Goal: Information Seeking & Learning: Learn about a topic

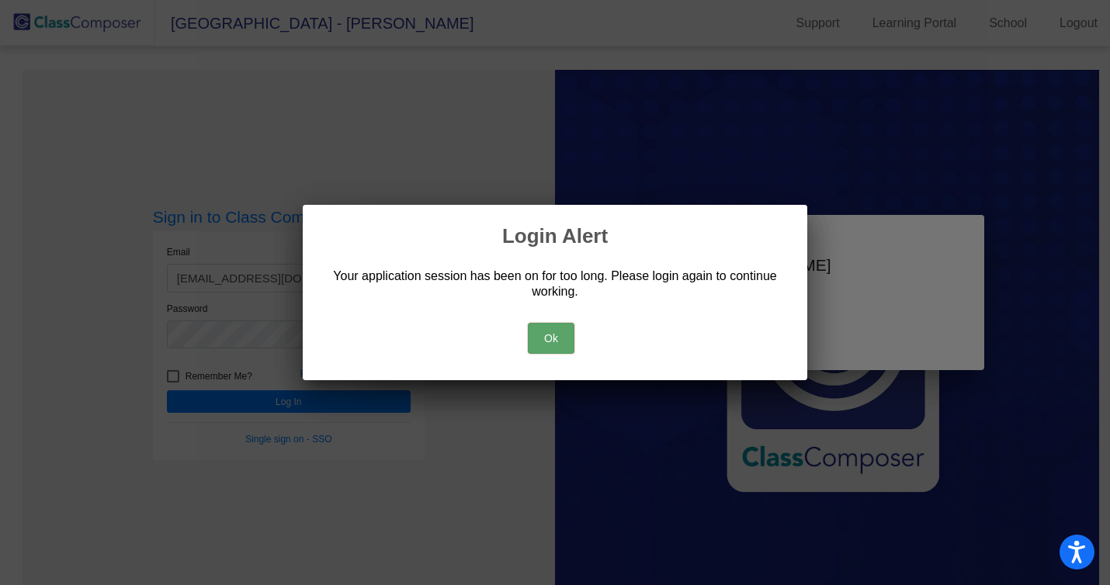
click at [548, 342] on button "Ok" at bounding box center [551, 338] width 47 height 31
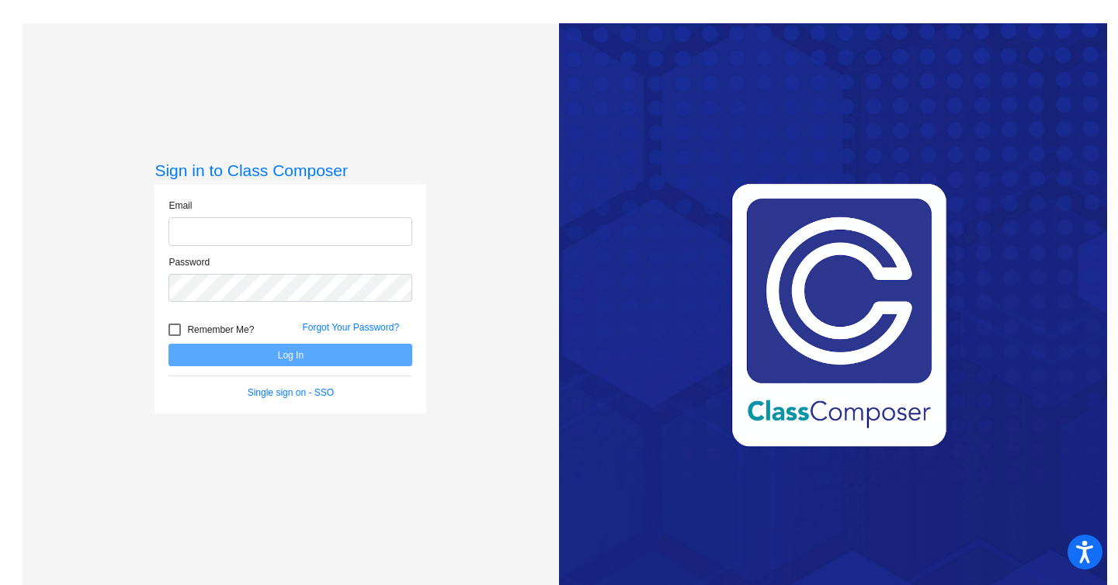
type input "[EMAIL_ADDRESS][DOMAIN_NAME]"
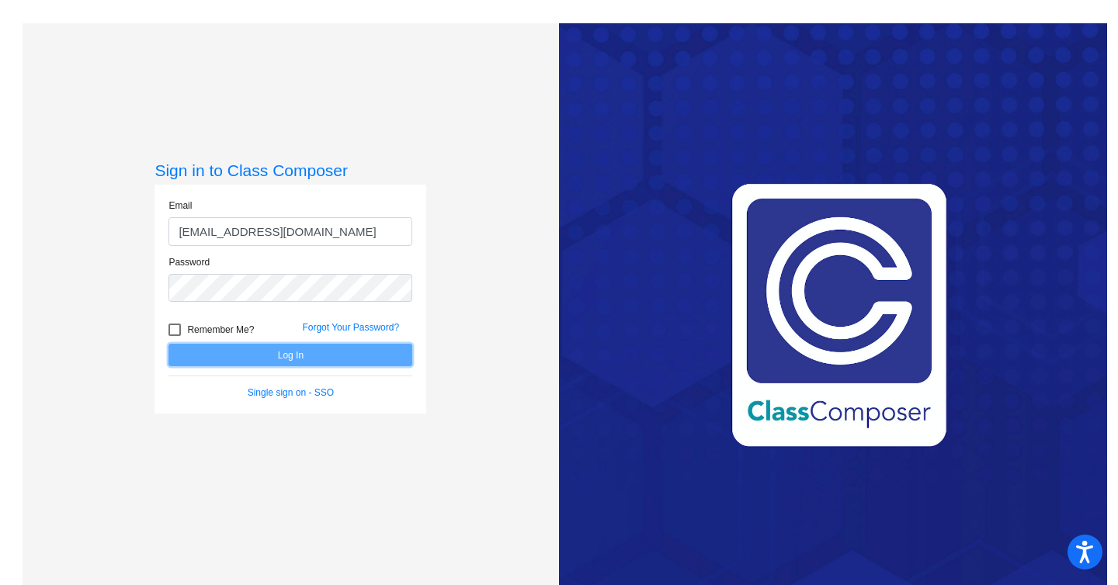
click at [257, 353] on button "Log In" at bounding box center [290, 355] width 244 height 23
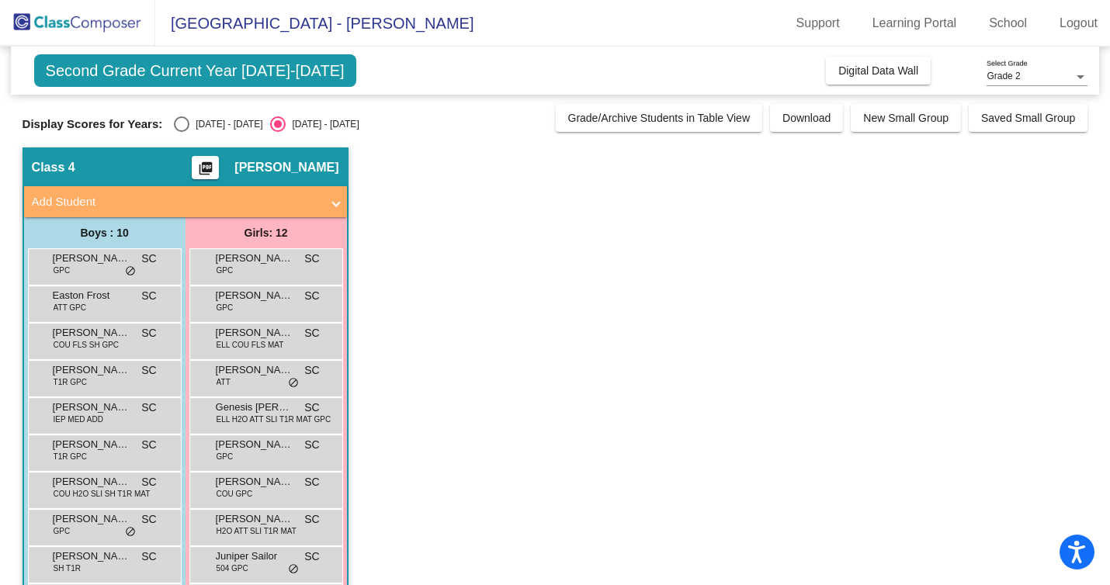
click at [182, 118] on div "Select an option" at bounding box center [182, 124] width 16 height 16
click at [182, 132] on input "[DATE] - [DATE]" at bounding box center [181, 132] width 1 height 1
radio input "true"
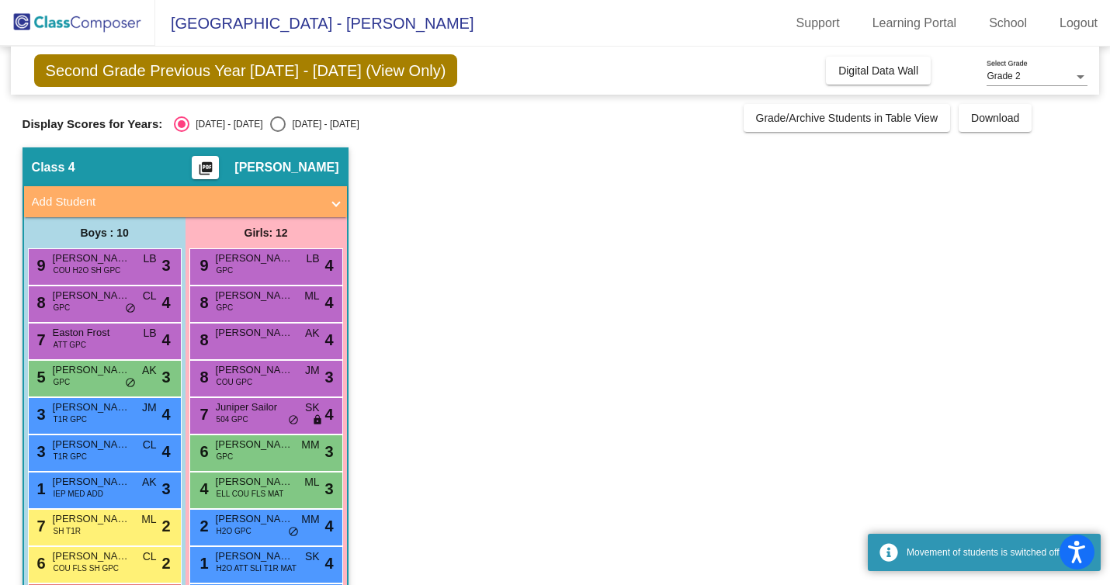
scroll to position [135, 0]
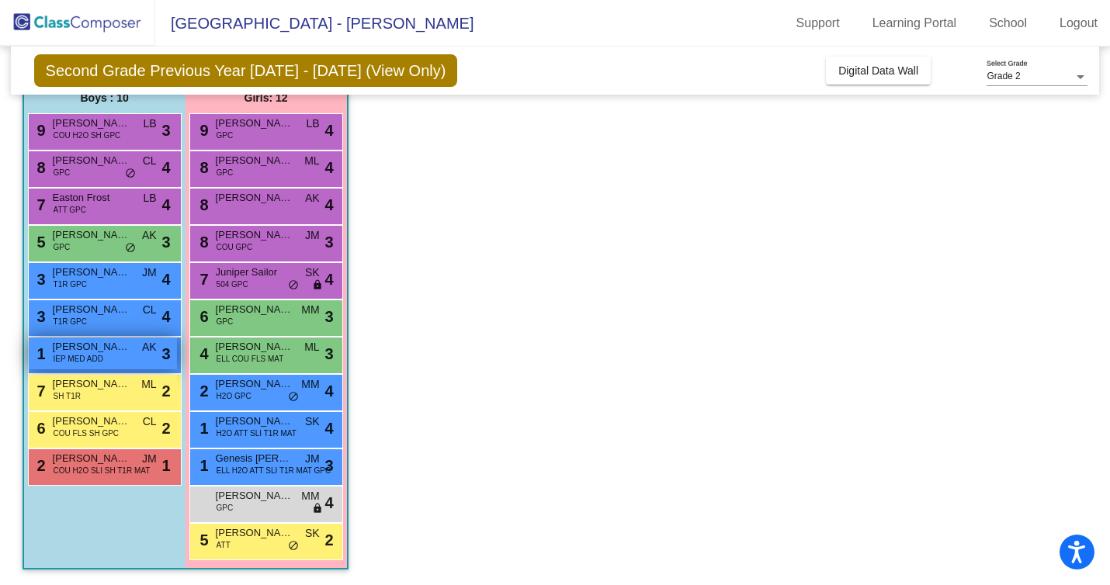
click at [127, 352] on span "[PERSON_NAME]" at bounding box center [92, 347] width 78 height 16
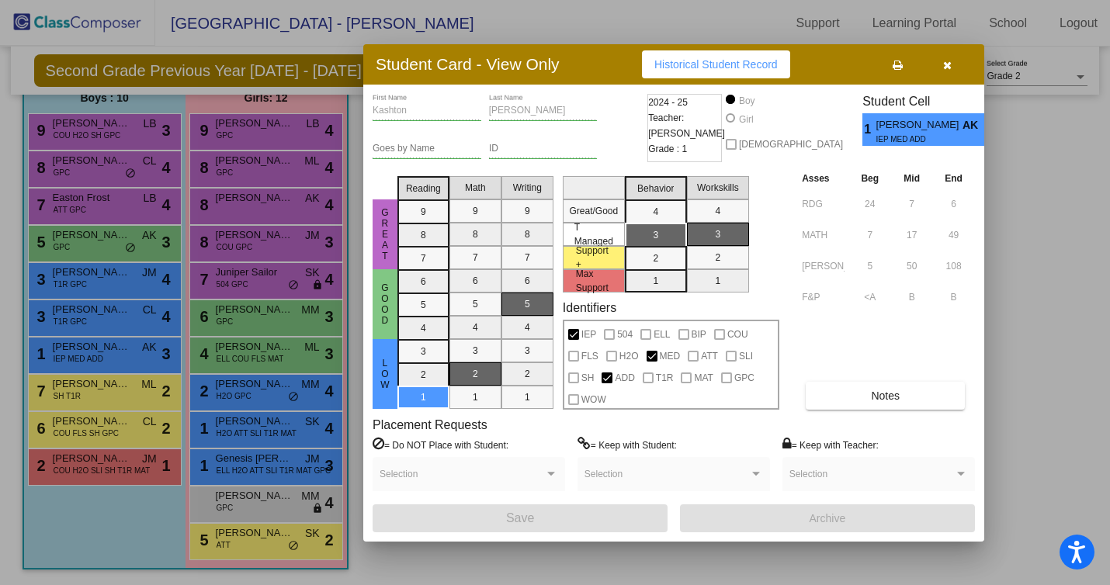
click at [904, 378] on div "Asses Beg Mid End RDG 24 7 6 MATH 7 17 49 [PERSON_NAME] 5 50 108 F&P <A B B Not…" at bounding box center [886, 290] width 177 height 240
click at [904, 385] on button "Notes" at bounding box center [885, 396] width 159 height 28
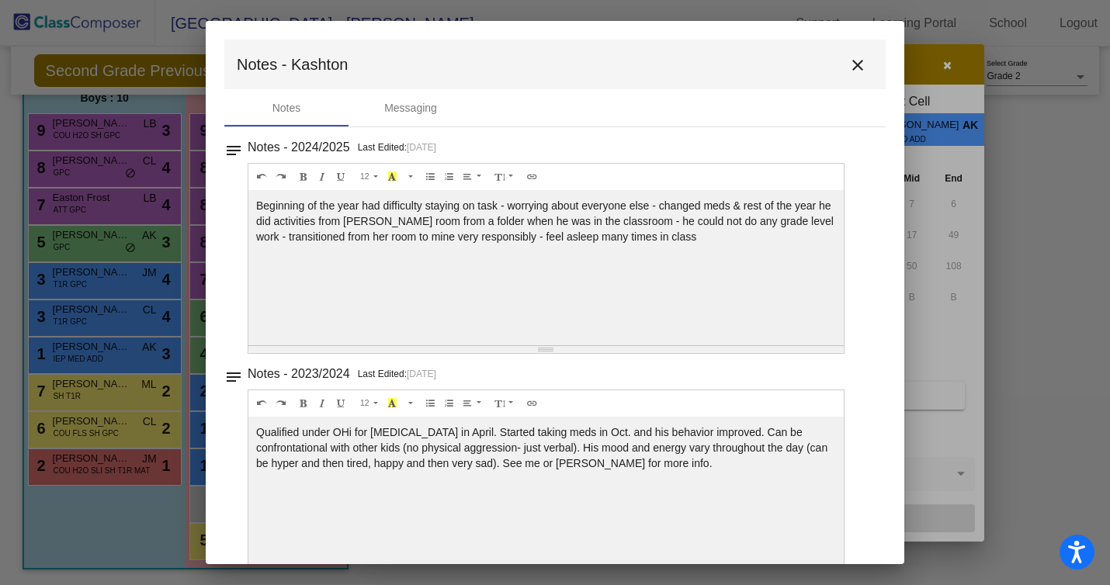
click at [848, 64] on mat-icon "close" at bounding box center [857, 65] width 19 height 19
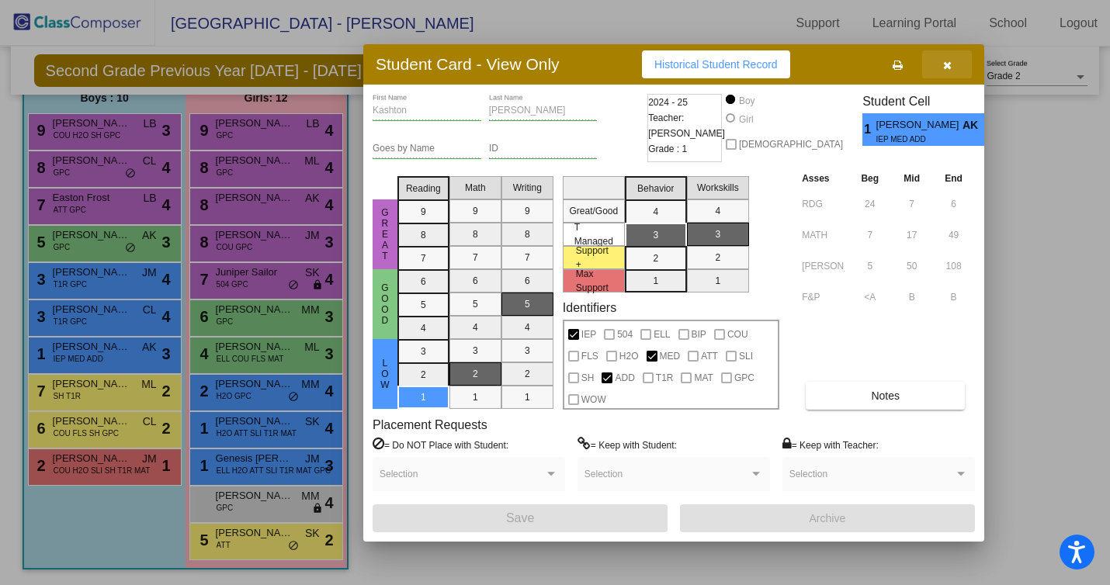
click at [950, 61] on icon "button" at bounding box center [947, 65] width 9 height 11
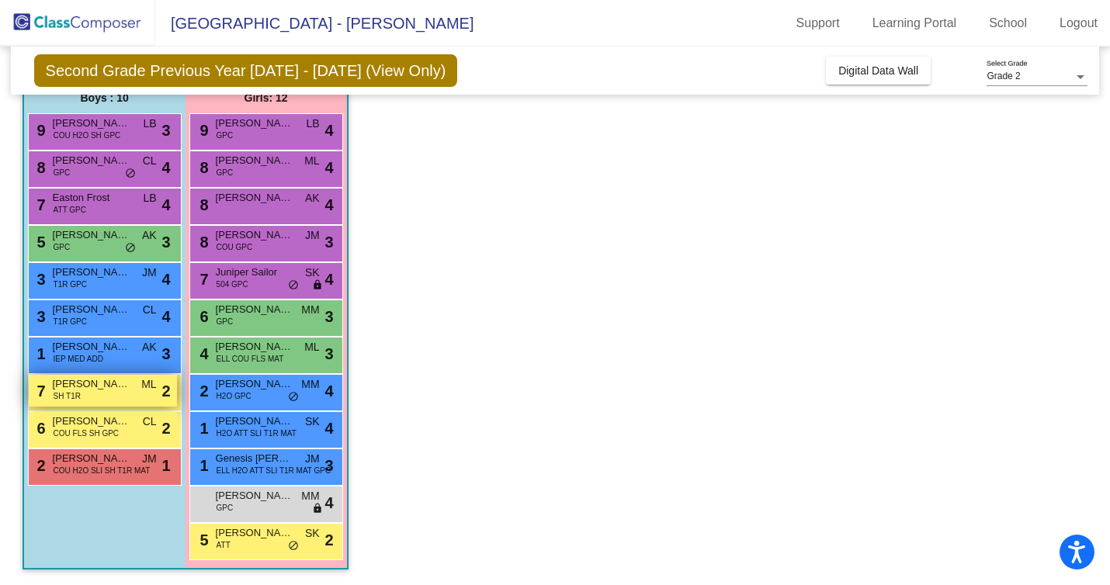
click at [114, 401] on div "7 [PERSON_NAME] SH T1R ML lock do_not_disturb_alt 2" at bounding box center [103, 391] width 148 height 32
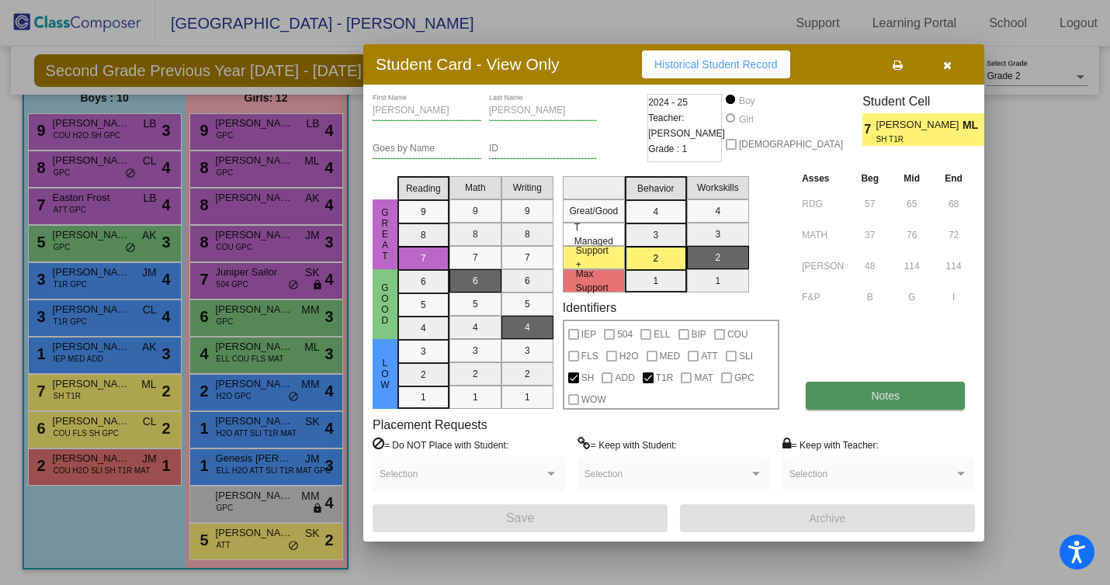
click at [828, 399] on button "Notes" at bounding box center [885, 396] width 159 height 28
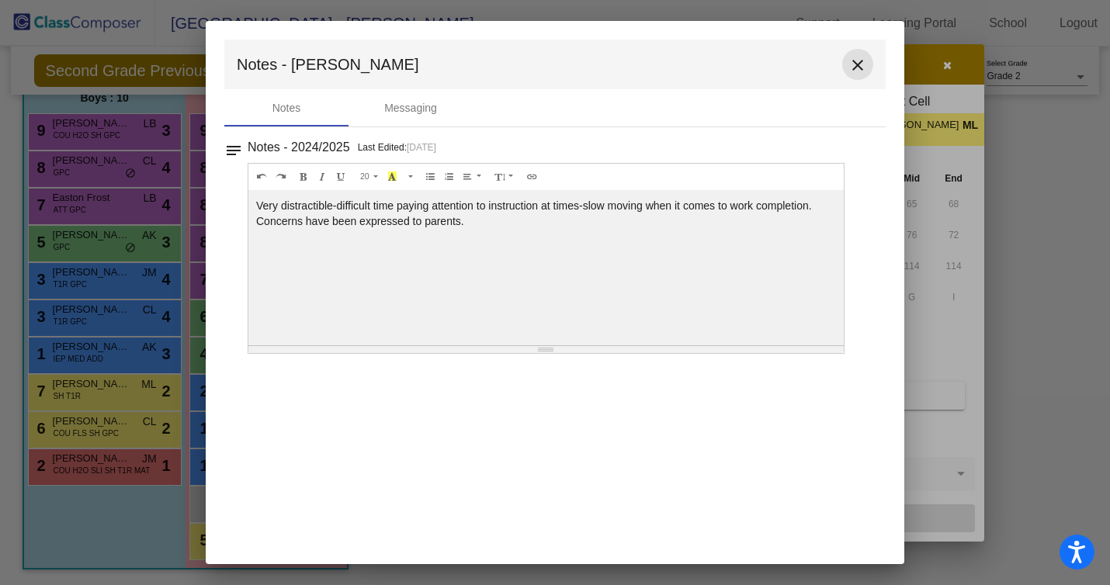
click at [858, 65] on mat-icon "close" at bounding box center [857, 65] width 19 height 19
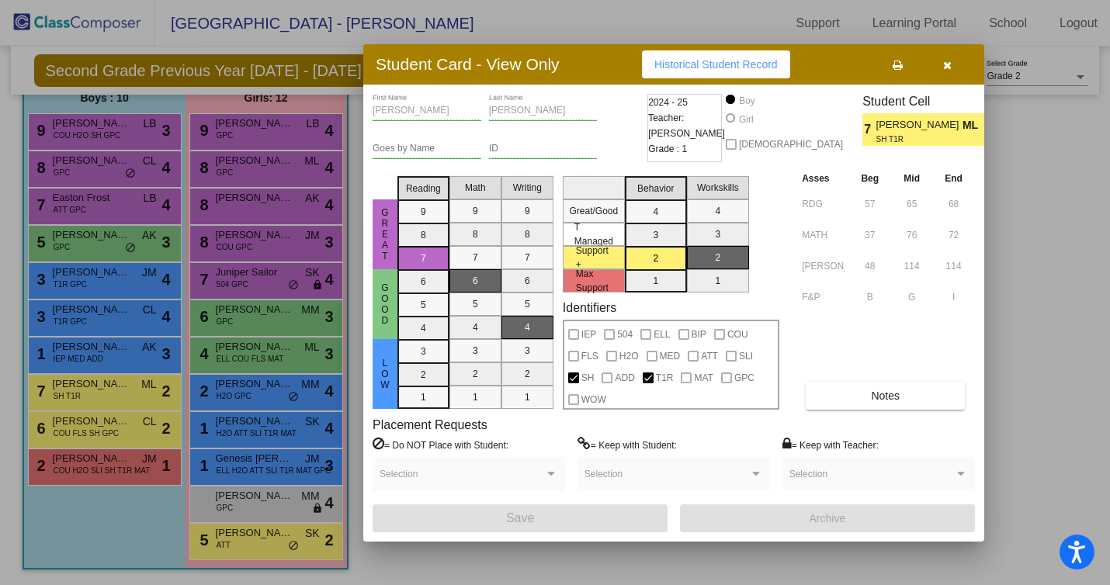
click at [946, 66] on icon "button" at bounding box center [947, 65] width 9 height 11
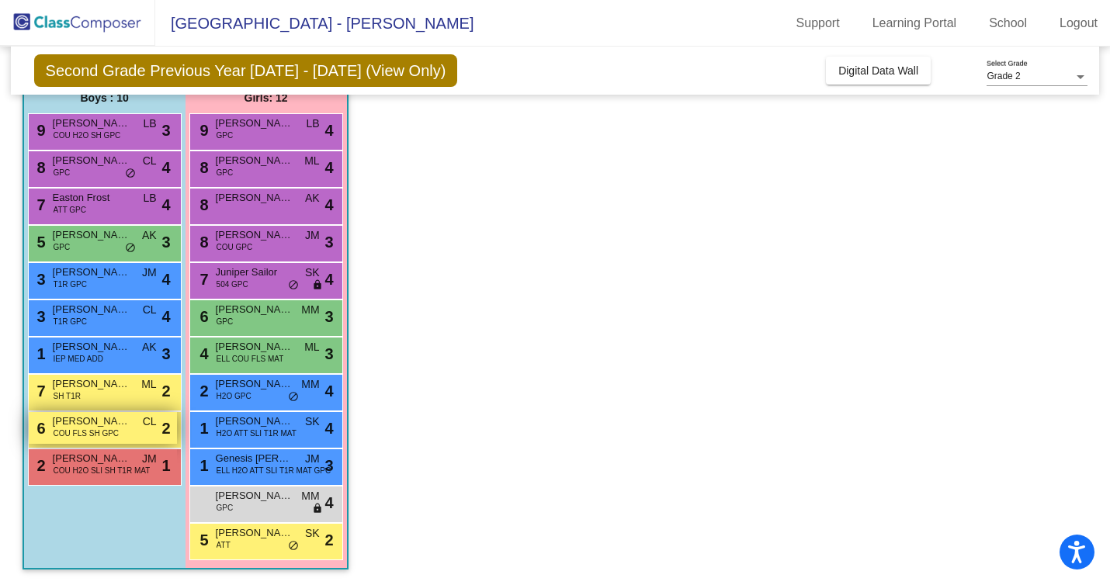
click at [105, 437] on span "COU FLS SH GPC" at bounding box center [86, 434] width 65 height 12
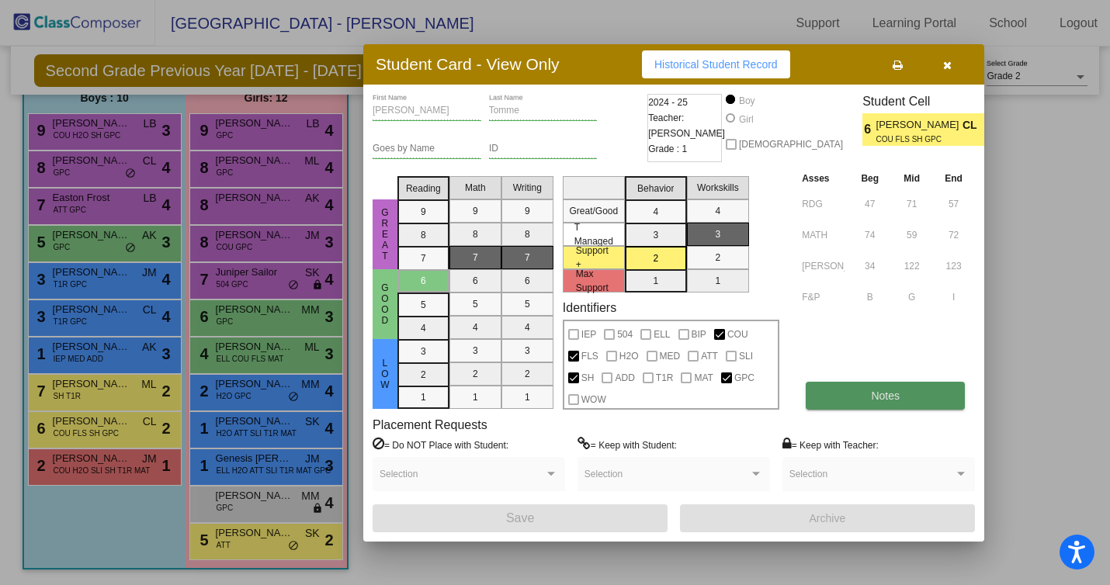
click at [859, 399] on button "Notes" at bounding box center [885, 396] width 159 height 28
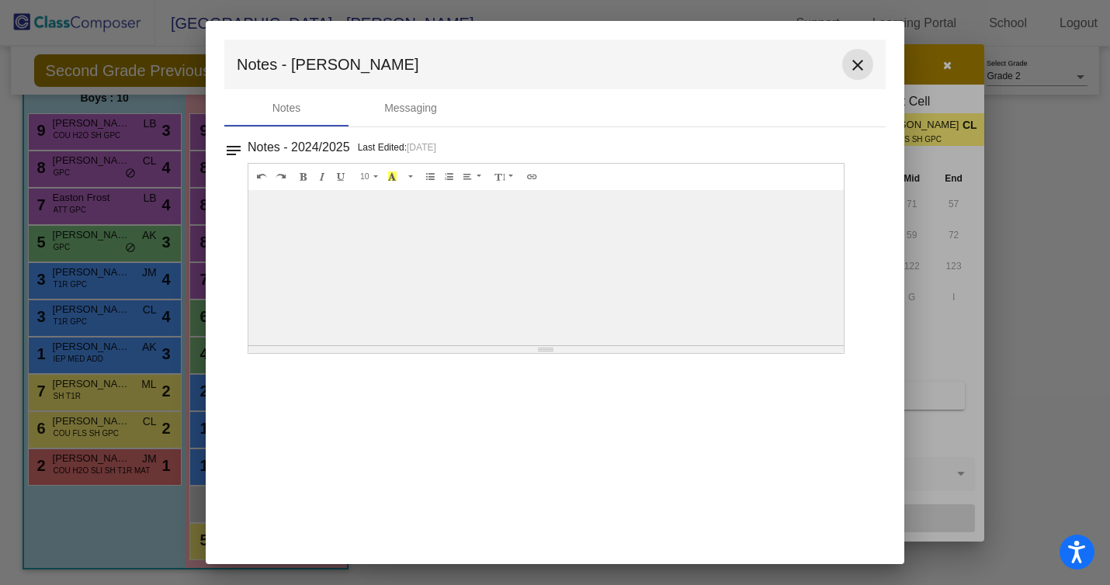
click at [849, 66] on mat-icon "close" at bounding box center [857, 65] width 19 height 19
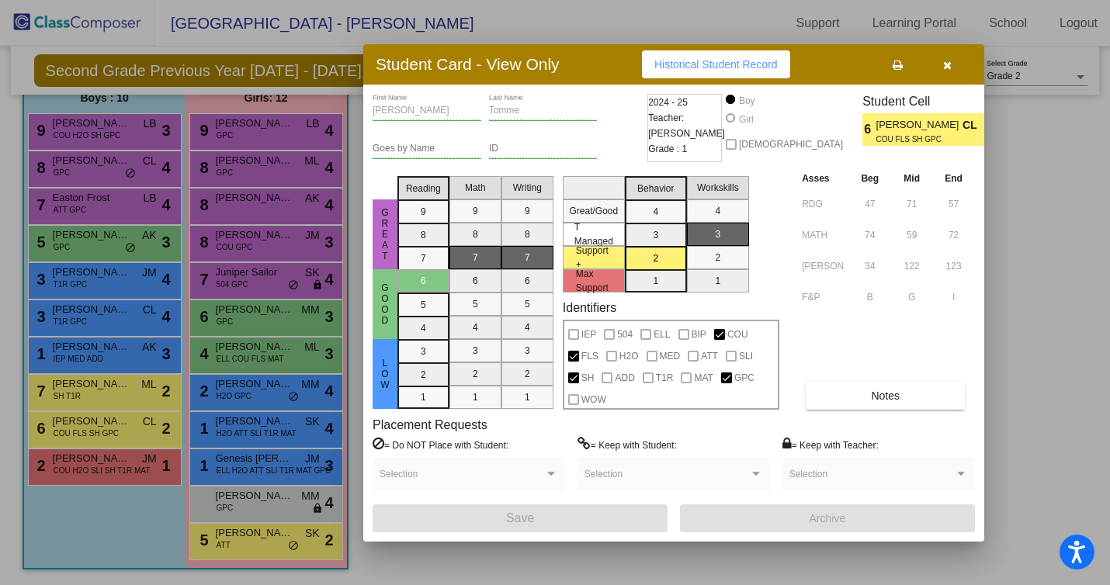
click at [949, 65] on icon "button" at bounding box center [947, 65] width 9 height 11
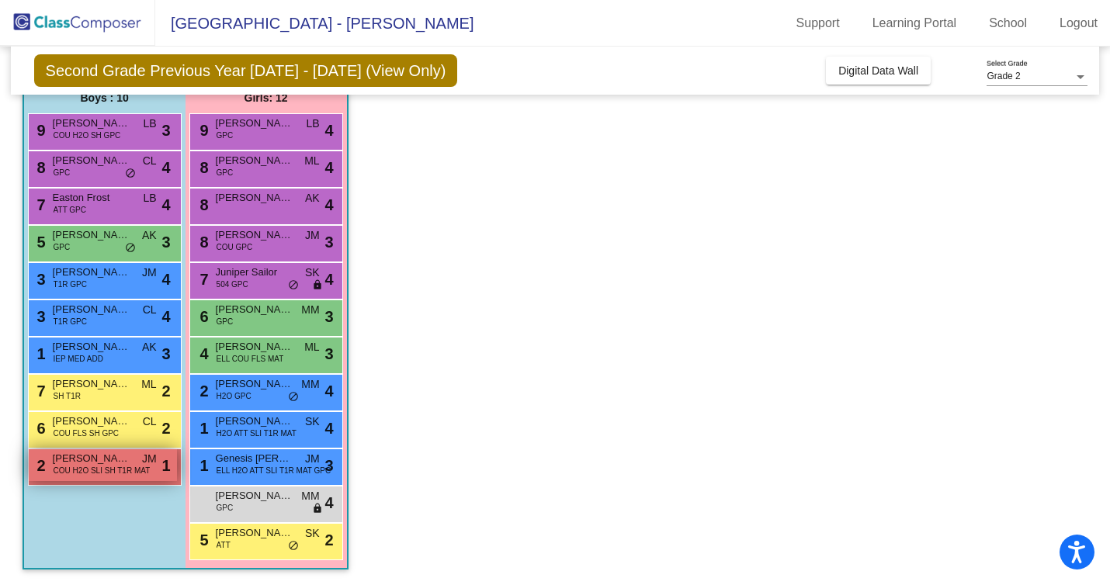
click at [134, 472] on span "COU H2O SLI SH T1R MAT" at bounding box center [102, 471] width 97 height 12
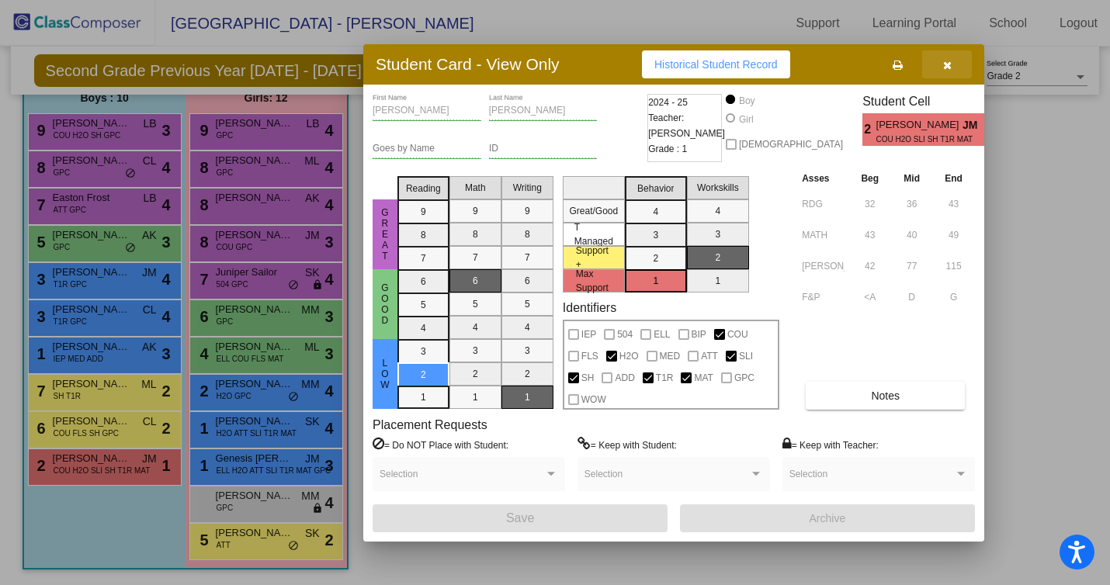
click at [951, 58] on span "button" at bounding box center [947, 64] width 9 height 12
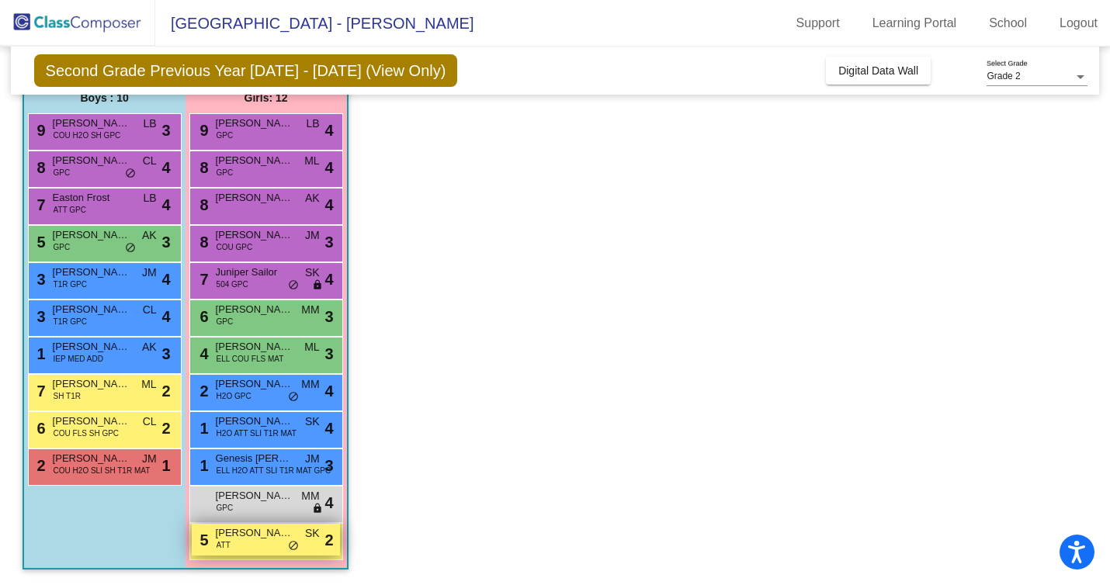
click at [277, 541] on div "5 [PERSON_NAME] ATT SK lock do_not_disturb_alt 2" at bounding box center [266, 540] width 148 height 32
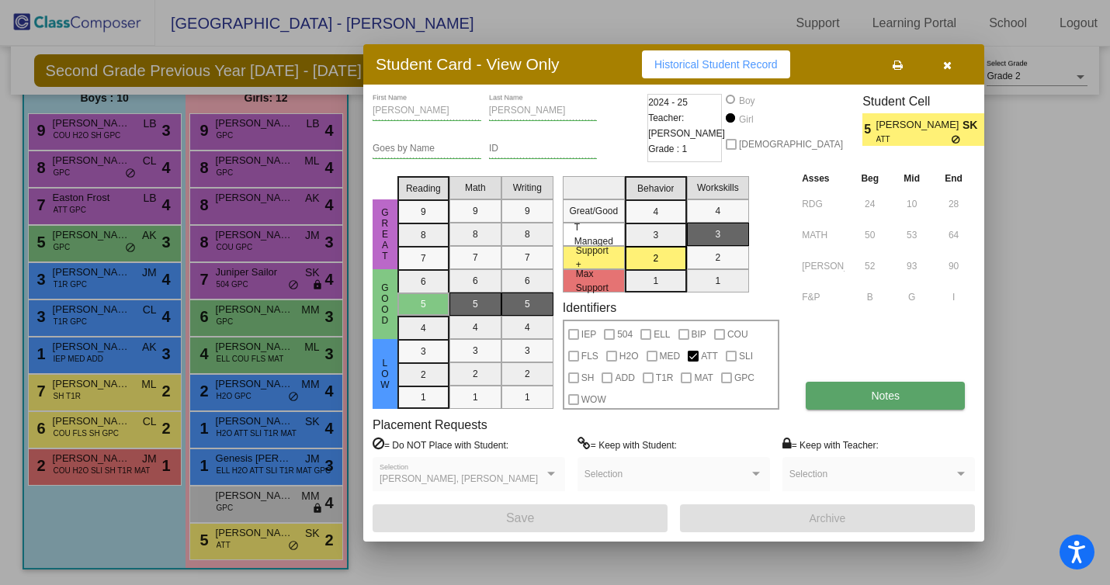
click at [912, 396] on button "Notes" at bounding box center [885, 396] width 159 height 28
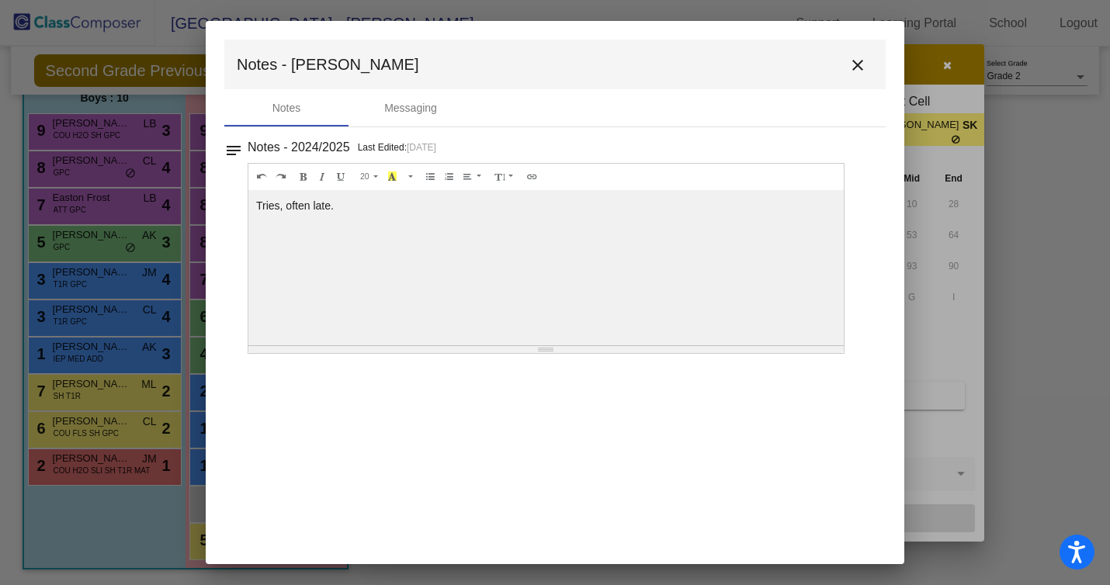
click at [859, 65] on mat-icon "close" at bounding box center [857, 65] width 19 height 19
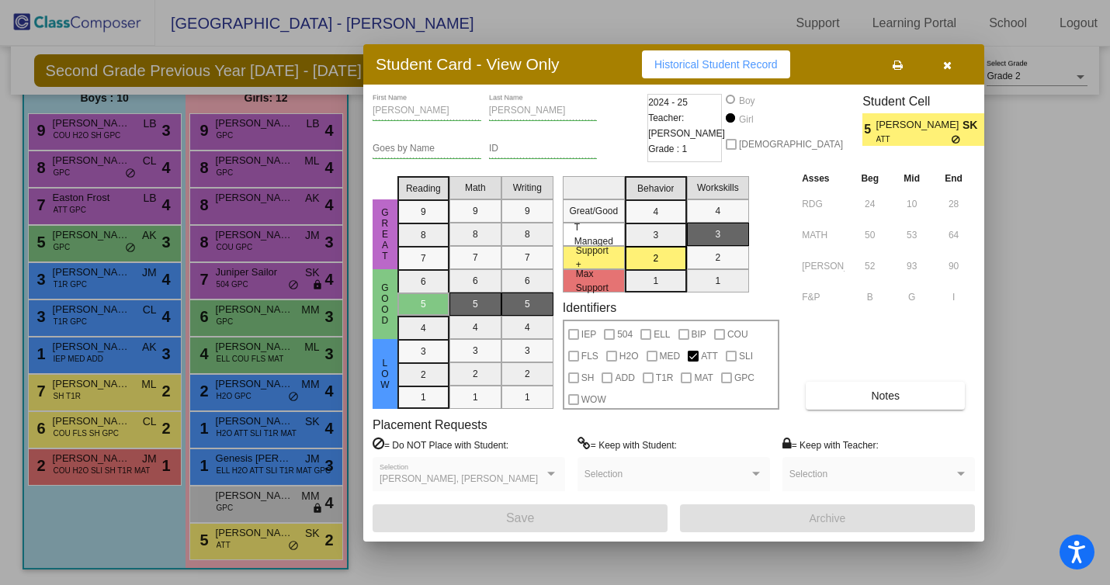
click at [948, 66] on icon "button" at bounding box center [947, 65] width 9 height 11
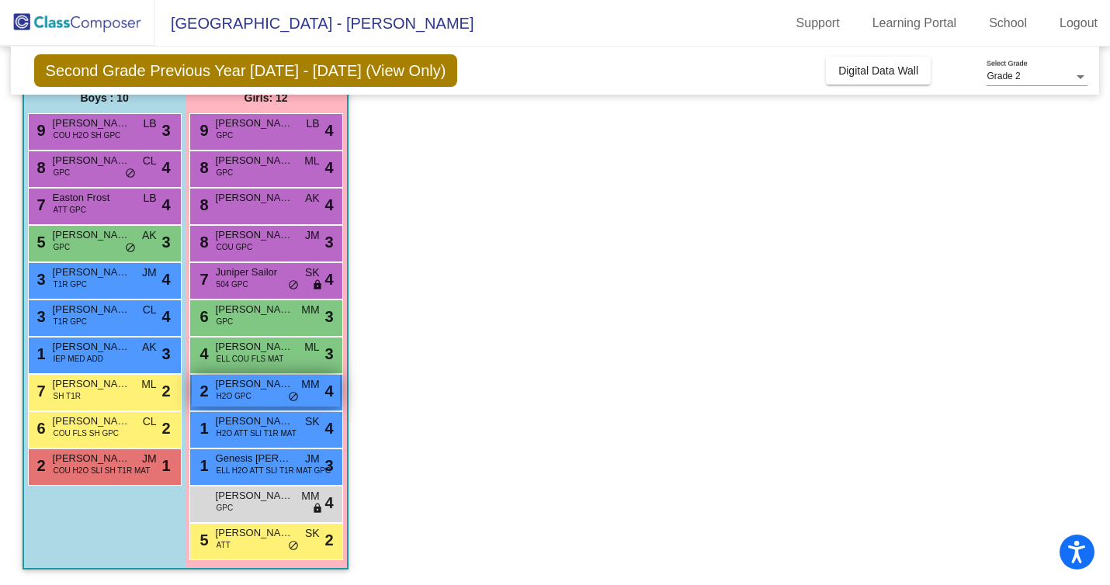
click at [303, 390] on span "MM" at bounding box center [310, 385] width 18 height 16
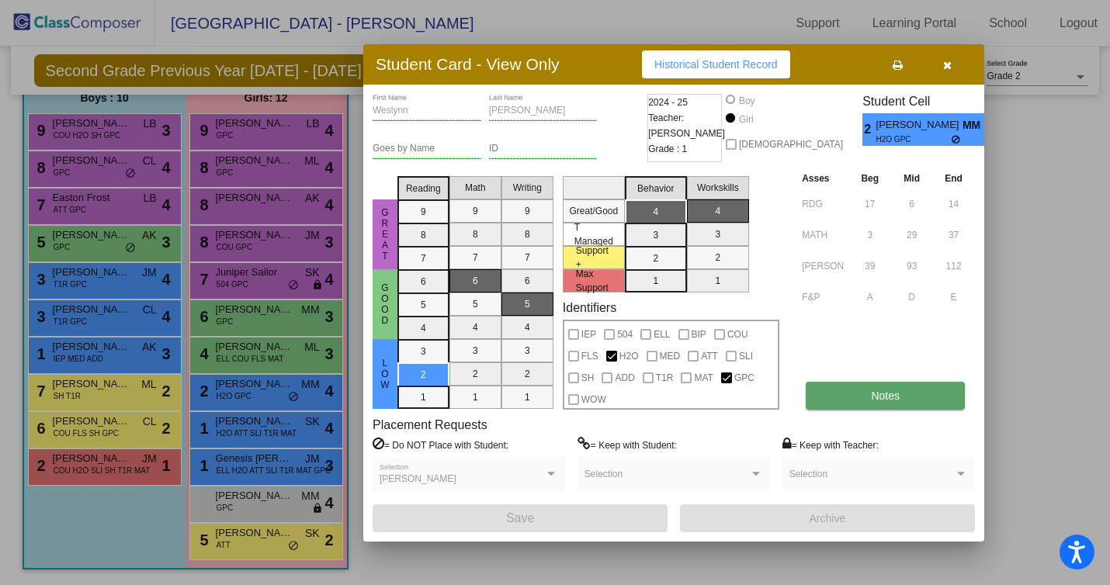
click at [859, 392] on button "Notes" at bounding box center [885, 396] width 159 height 28
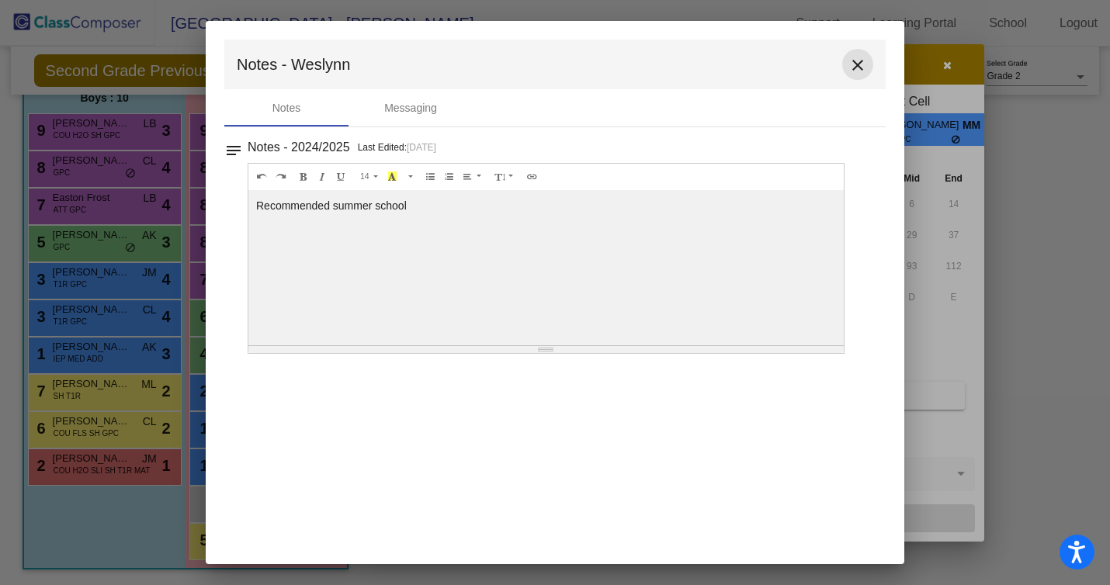
click at [855, 72] on mat-icon "close" at bounding box center [857, 65] width 19 height 19
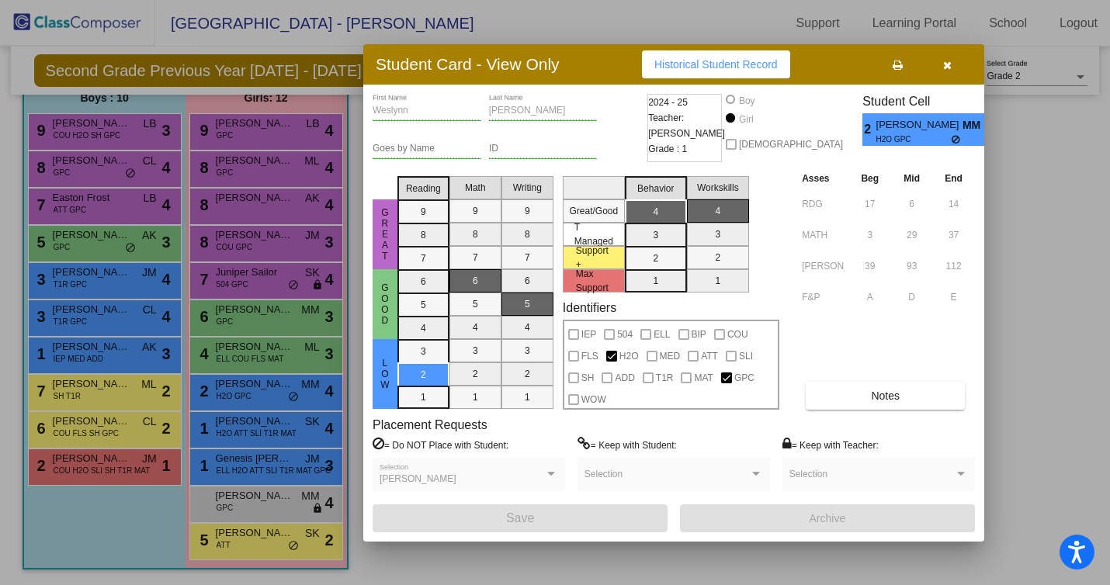
click at [949, 63] on icon "button" at bounding box center [947, 65] width 9 height 11
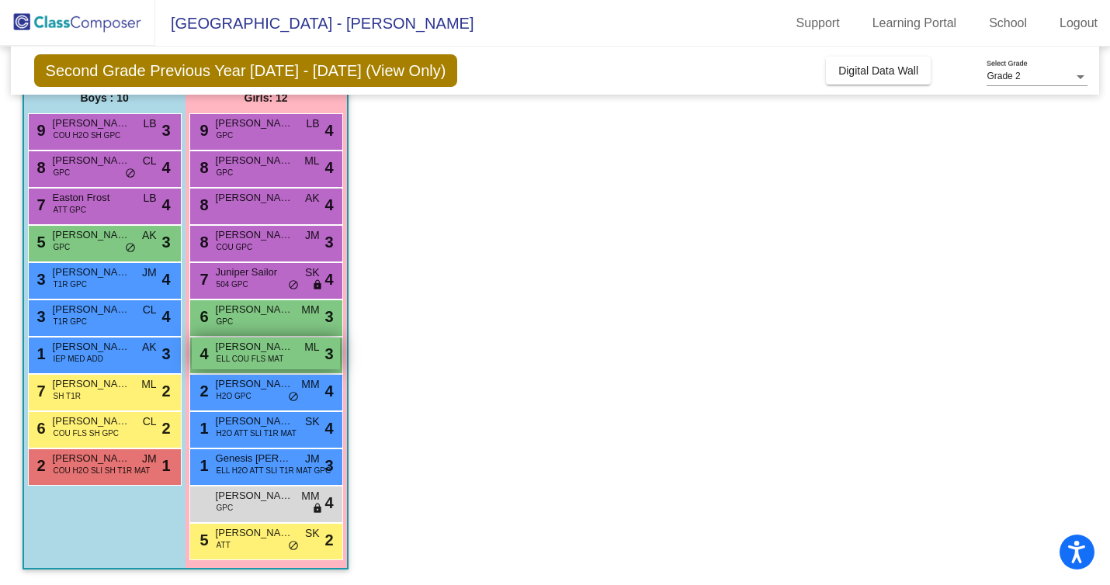
click at [265, 351] on span "[PERSON_NAME]" at bounding box center [255, 347] width 78 height 16
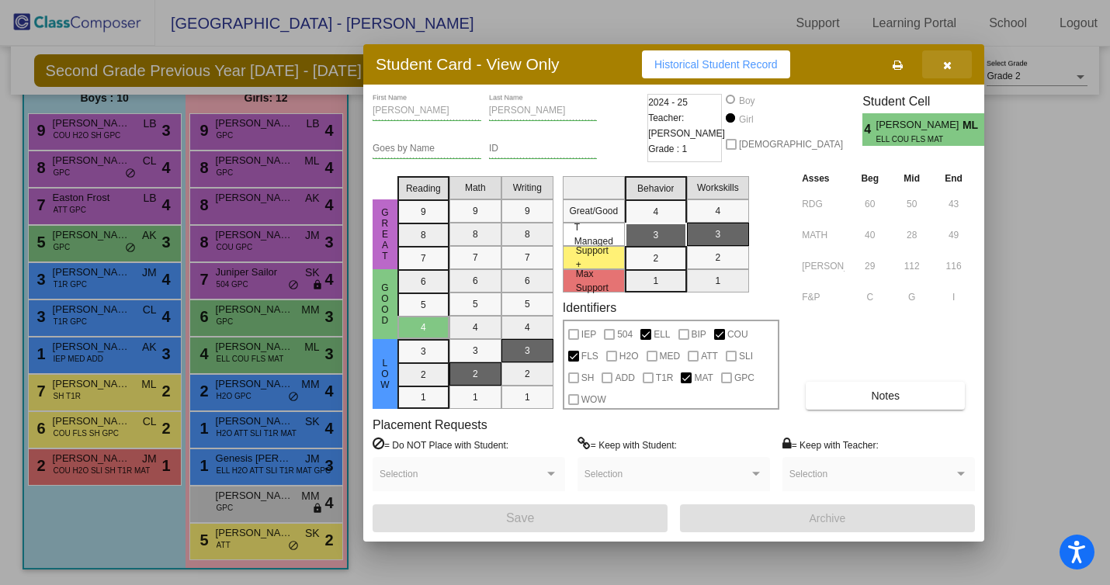
click at [949, 65] on icon "button" at bounding box center [947, 65] width 9 height 11
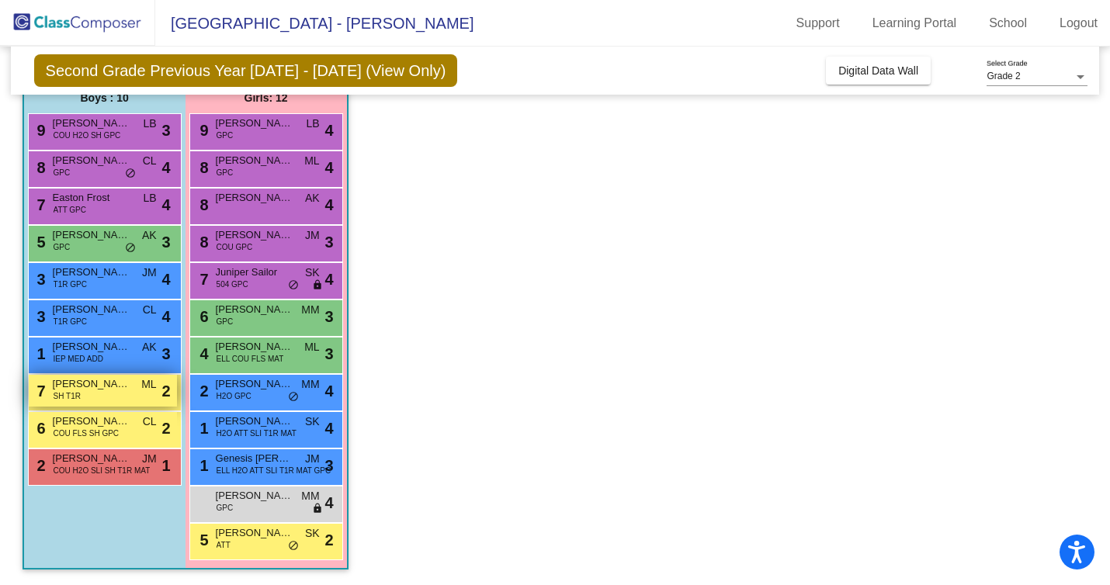
click at [111, 390] on span "[PERSON_NAME]" at bounding box center [92, 385] width 78 height 16
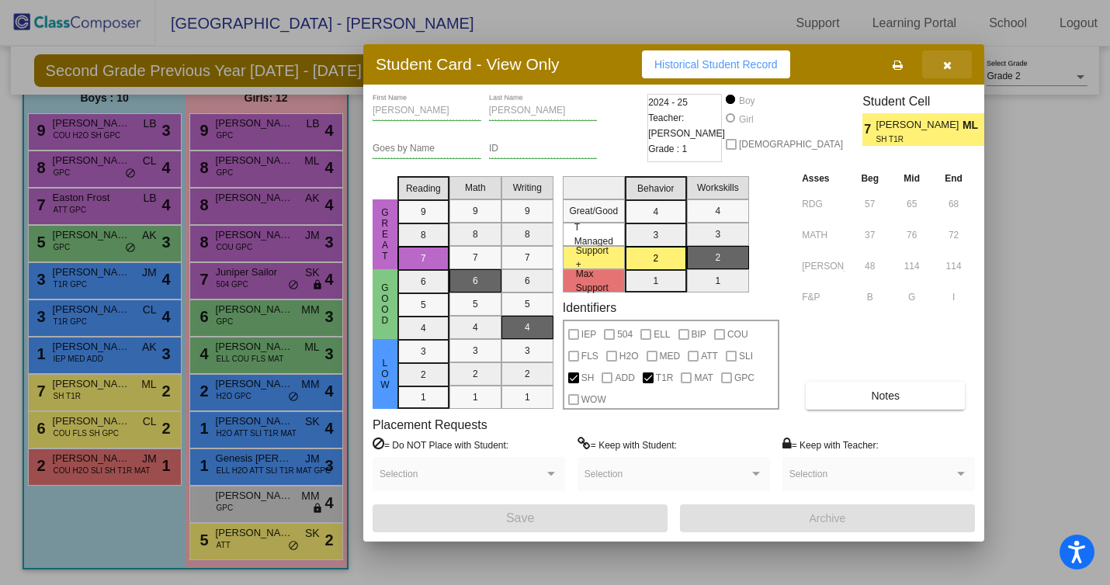
click at [954, 64] on button "button" at bounding box center [947, 64] width 50 height 28
